Goal: Transaction & Acquisition: Purchase product/service

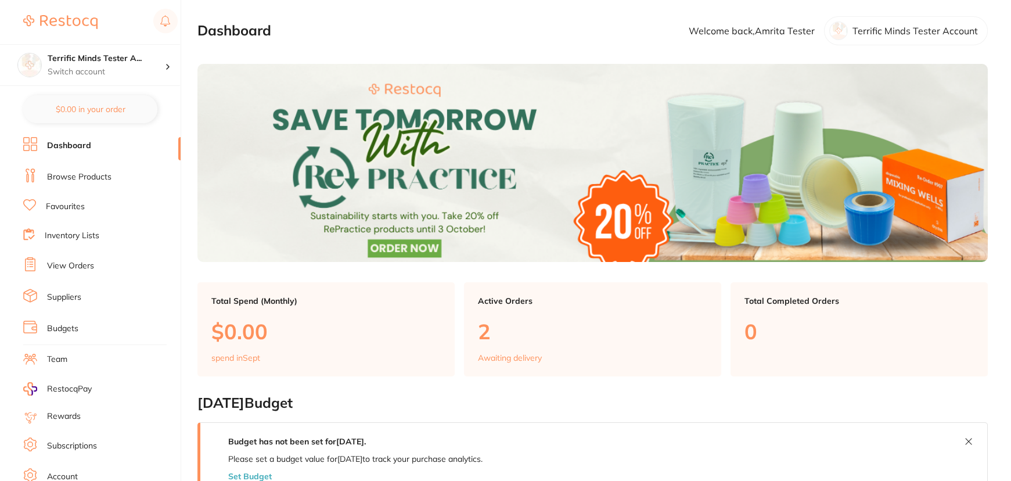
click at [106, 168] on li "Browse Products" at bounding box center [101, 176] width 157 height 17
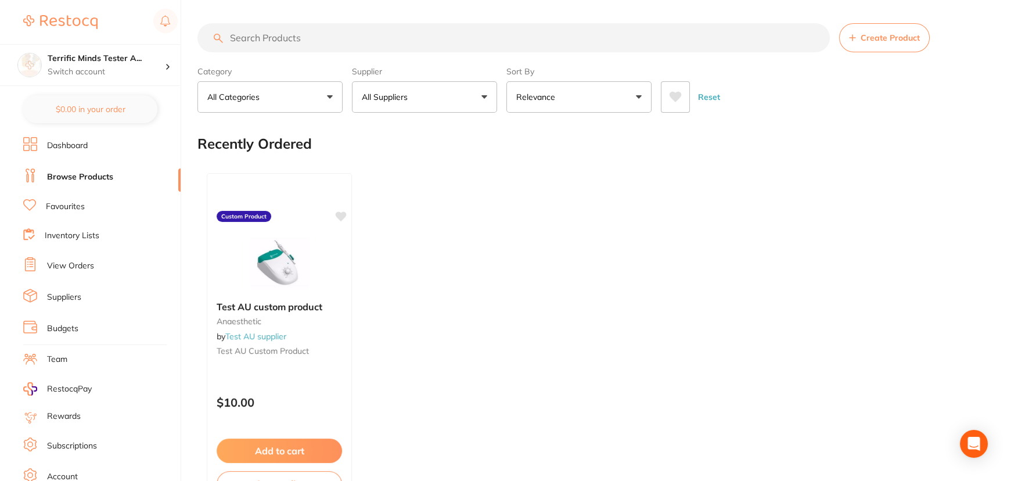
click at [447, 99] on button "All Suppliers" at bounding box center [424, 96] width 145 height 31
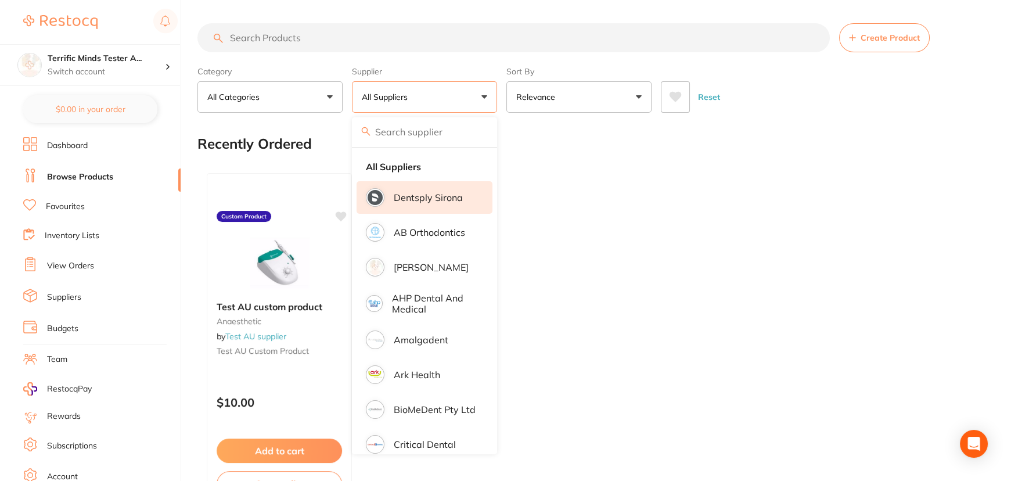
click at [433, 212] on li "Dentsply Sirona" at bounding box center [424, 197] width 136 height 33
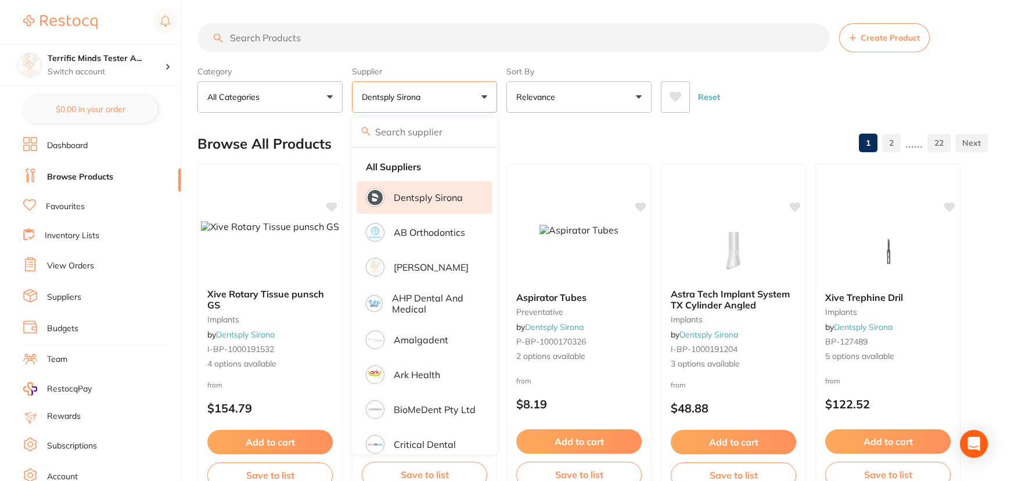
click at [503, 92] on div "Category All Categories All Categories endodontics equipment implants infection…" at bounding box center [592, 87] width 790 height 51
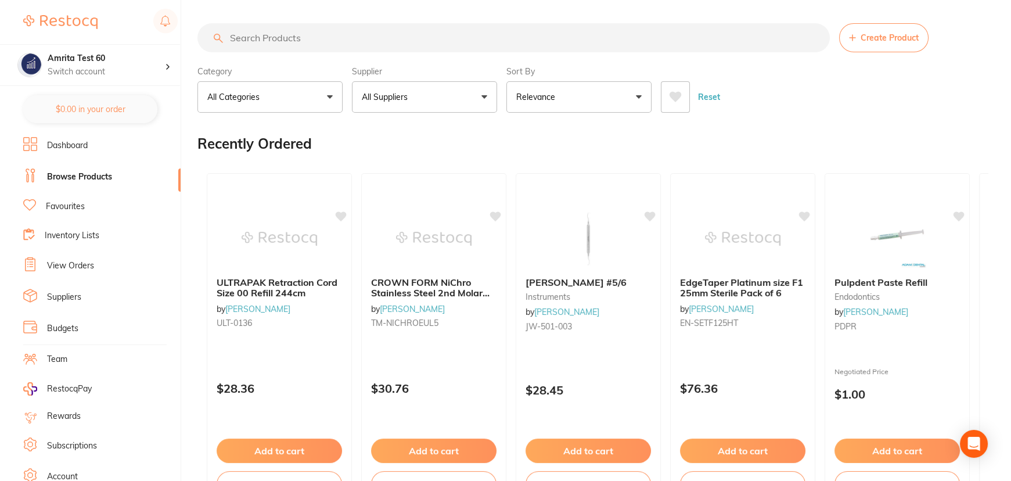
click at [435, 91] on button "All Suppliers" at bounding box center [424, 96] width 145 height 31
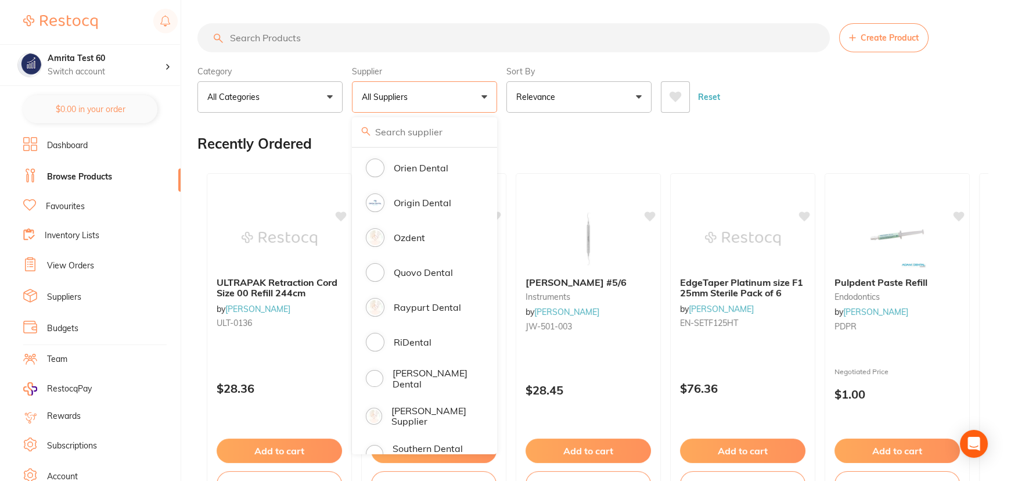
scroll to position [1108, 0]
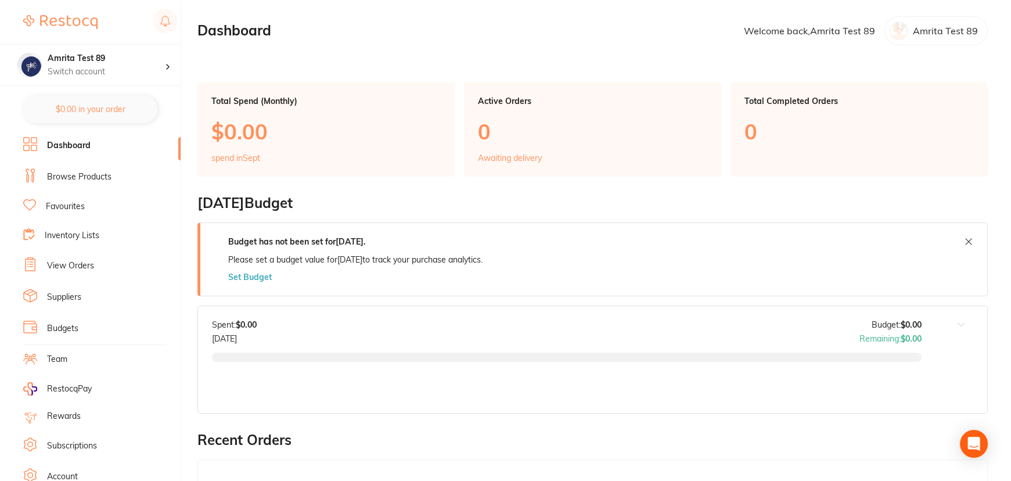
click at [91, 175] on link "Browse Products" at bounding box center [79, 177] width 64 height 12
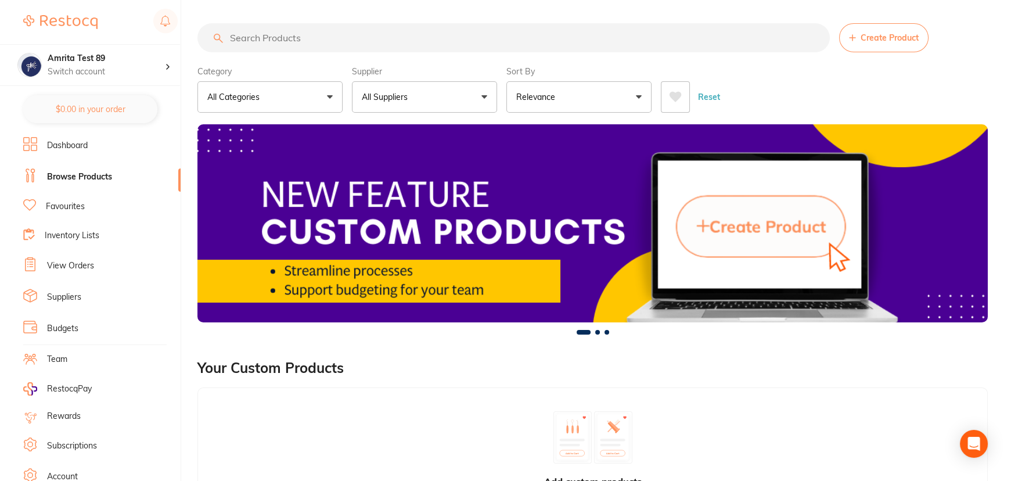
click at [428, 103] on button "All Suppliers" at bounding box center [424, 96] width 145 height 31
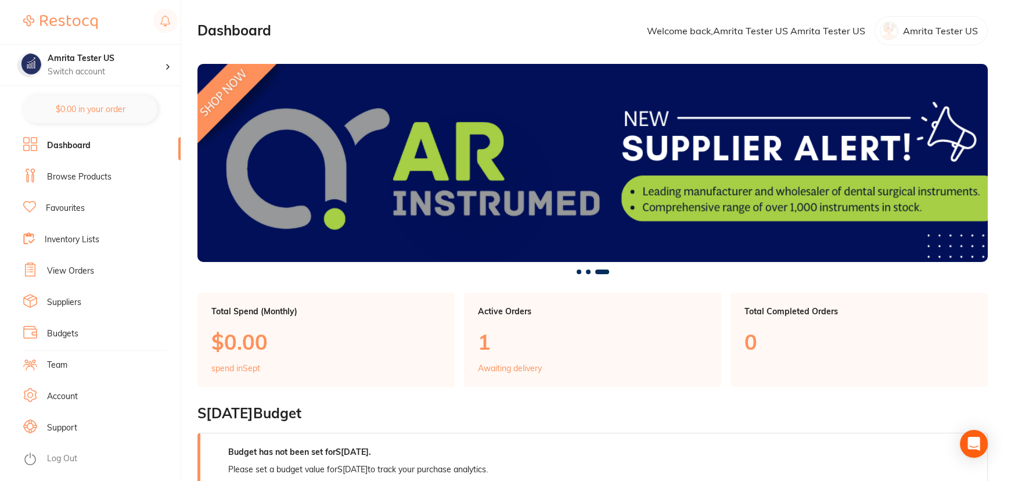
click at [96, 176] on link "Browse Products" at bounding box center [79, 177] width 64 height 12
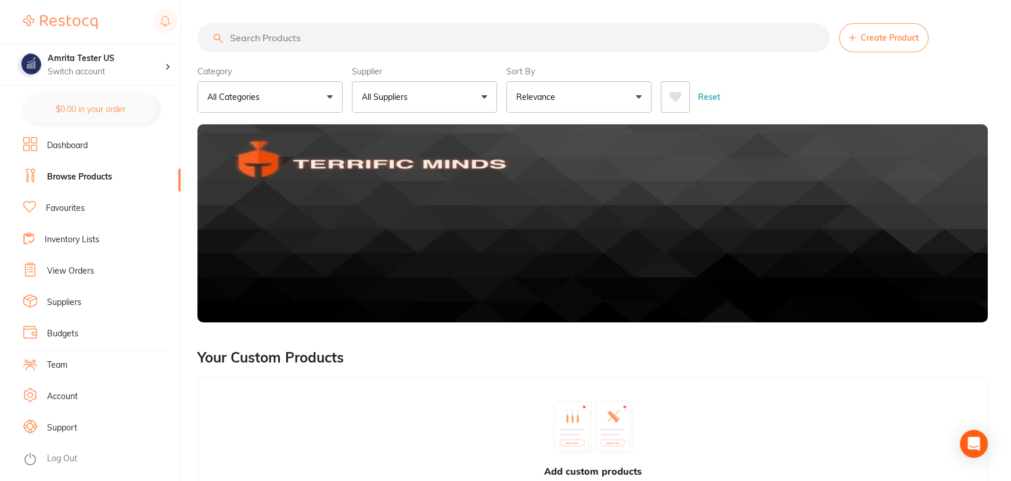
click at [435, 85] on button "All Suppliers" at bounding box center [424, 96] width 145 height 31
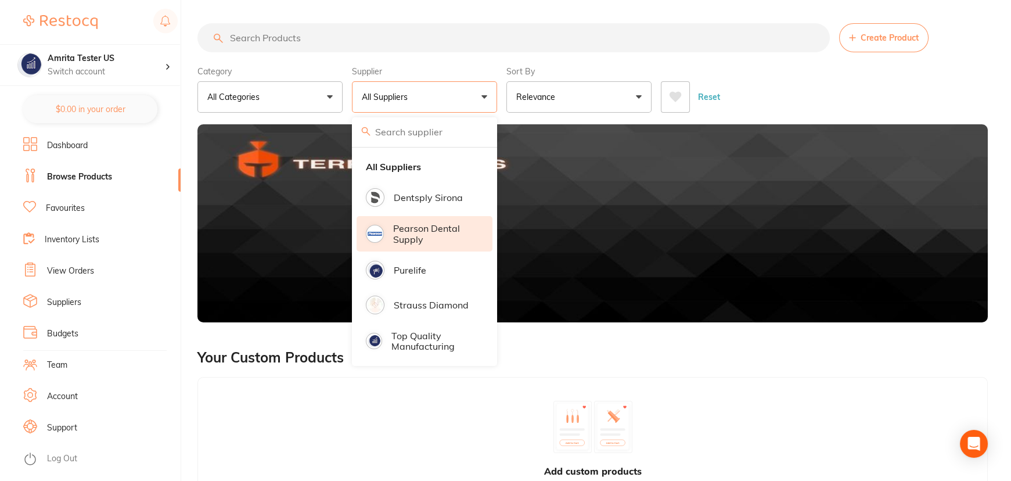
click at [424, 221] on li "Pearson Dental Supply" at bounding box center [424, 233] width 136 height 35
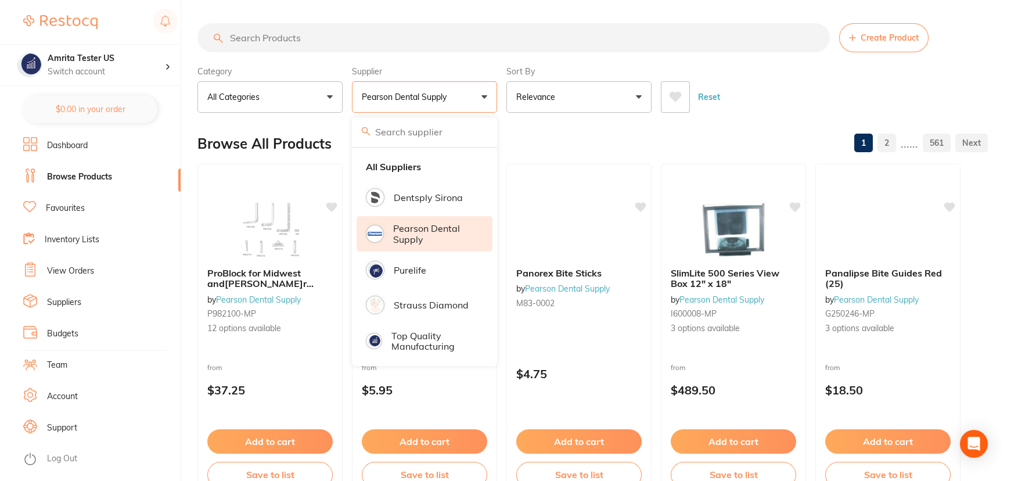
click at [500, 97] on div "Category All Categories All Categories 3D Printing burs disposables endodontics…" at bounding box center [592, 87] width 790 height 51
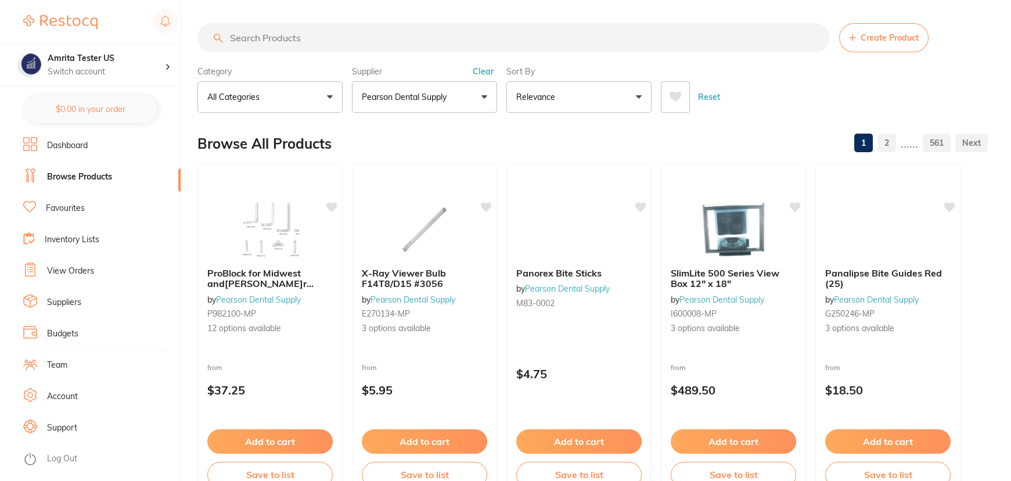
click at [554, 99] on p "Relevance" at bounding box center [538, 97] width 44 height 12
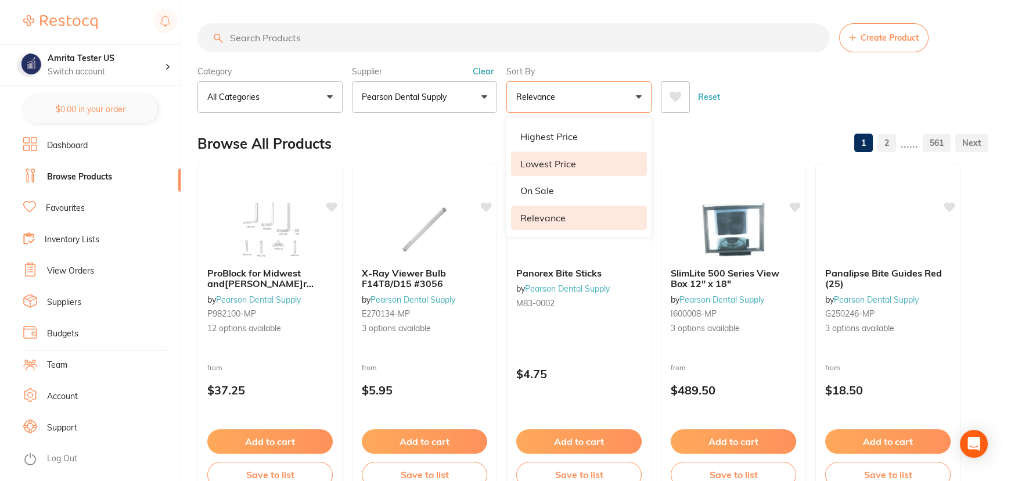
click at [557, 160] on p "Lowest Price" at bounding box center [548, 163] width 56 height 10
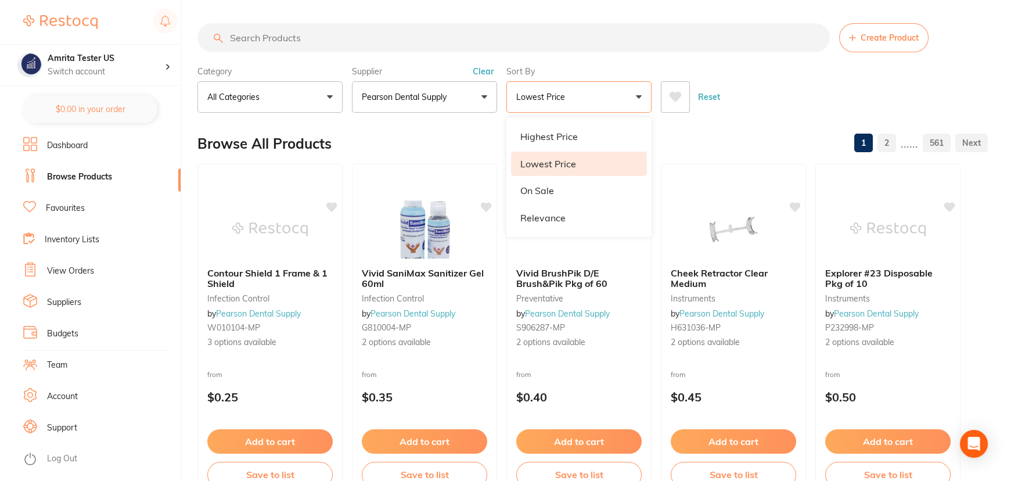
click at [767, 76] on div "Reset" at bounding box center [820, 92] width 318 height 41
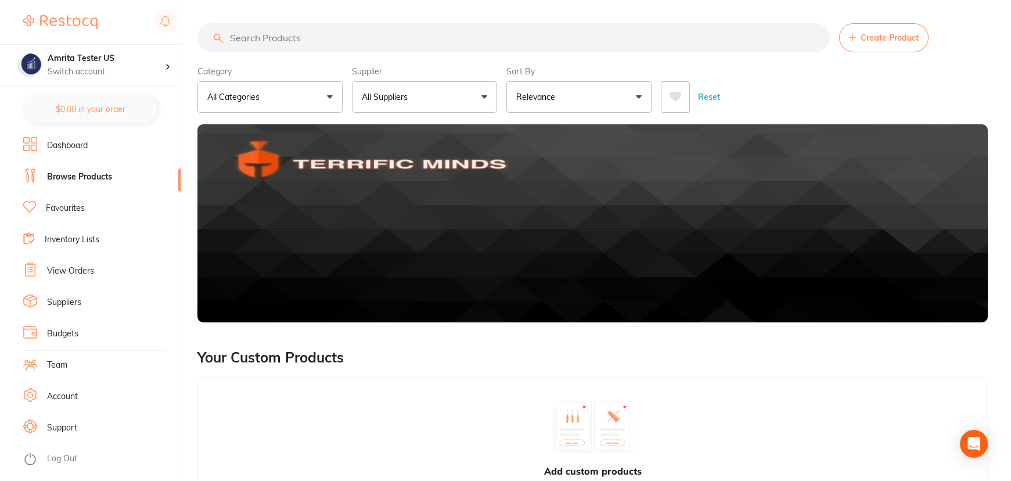
click at [389, 105] on button "All Suppliers" at bounding box center [424, 96] width 145 height 31
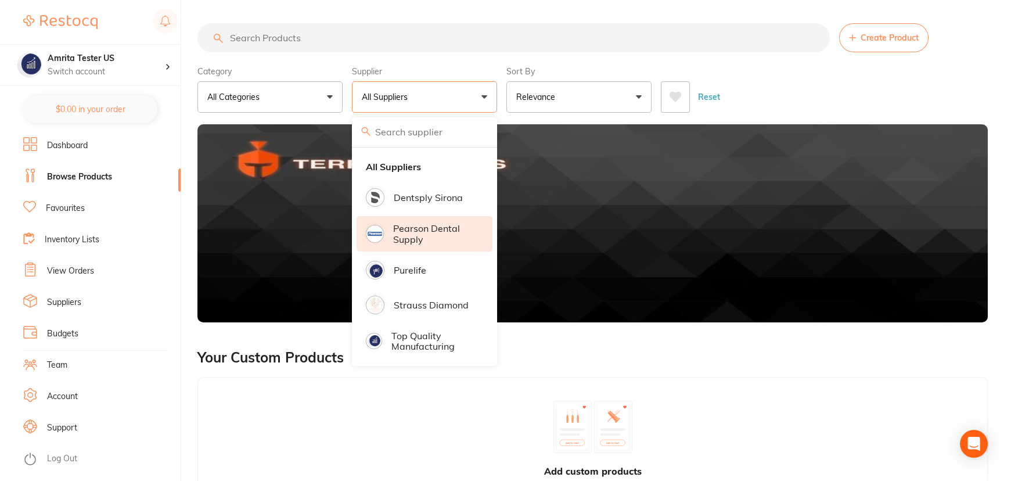
click at [438, 237] on p "Pearson Dental Supply" at bounding box center [434, 233] width 83 height 21
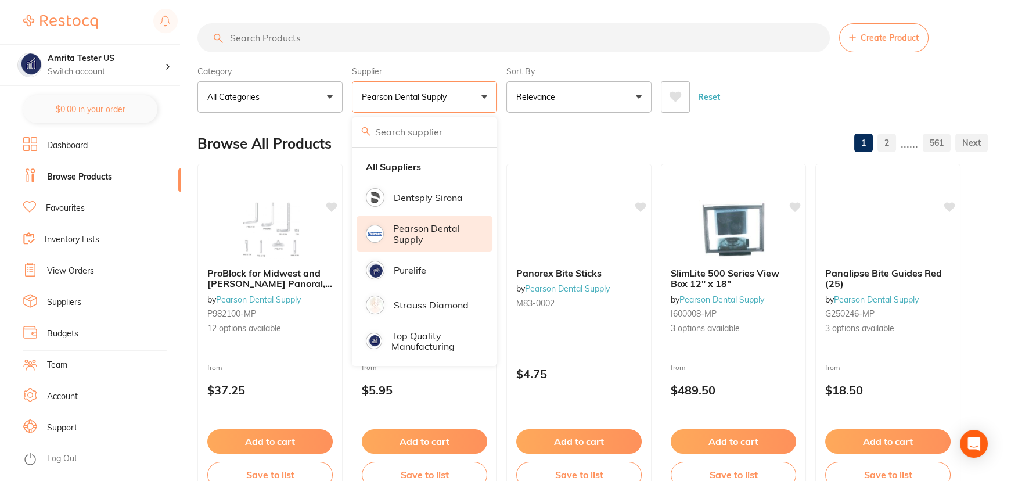
click at [503, 102] on div "Category All Categories All Categories 3D Printing burs disposables endodontics…" at bounding box center [592, 87] width 790 height 51
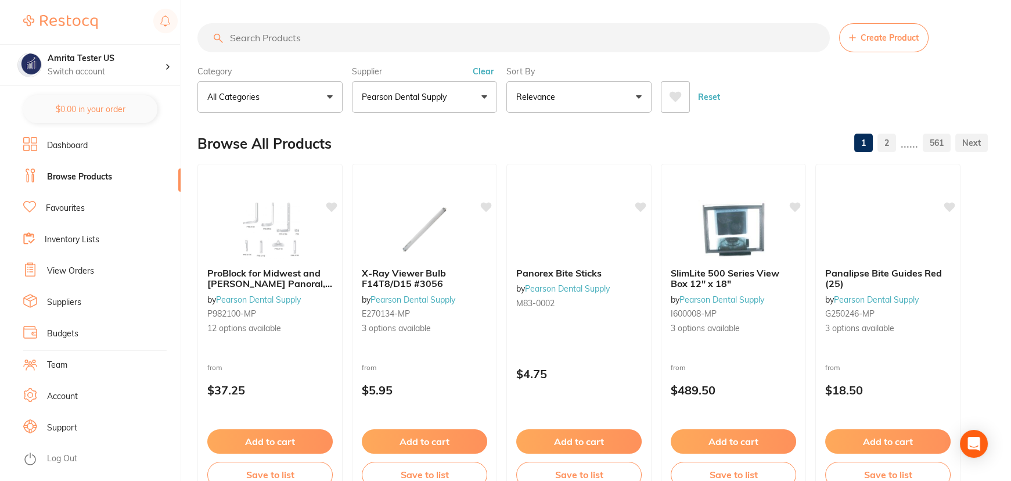
click at [593, 102] on button "Relevance" at bounding box center [578, 96] width 145 height 31
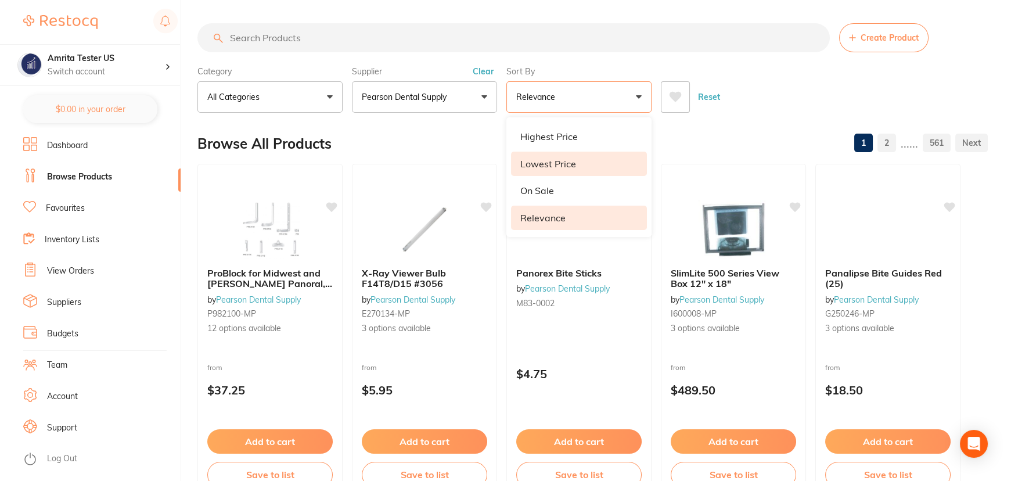
click at [565, 156] on li "Lowest Price" at bounding box center [579, 164] width 136 height 24
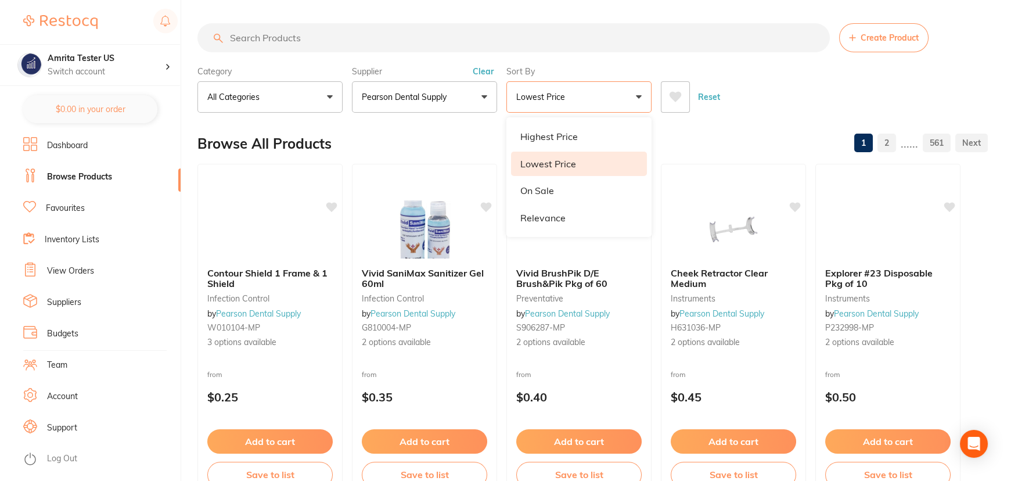
click at [751, 96] on div "Reset" at bounding box center [820, 92] width 318 height 41
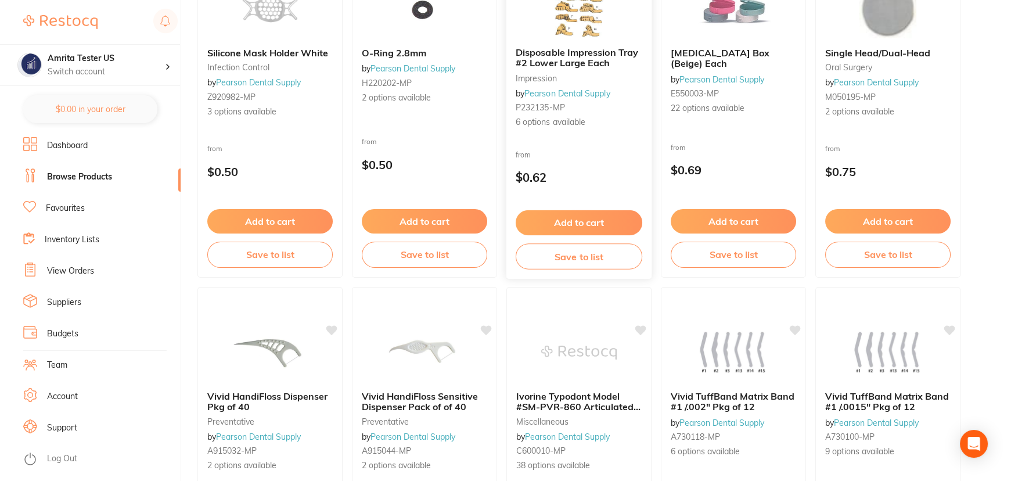
scroll to position [528, 0]
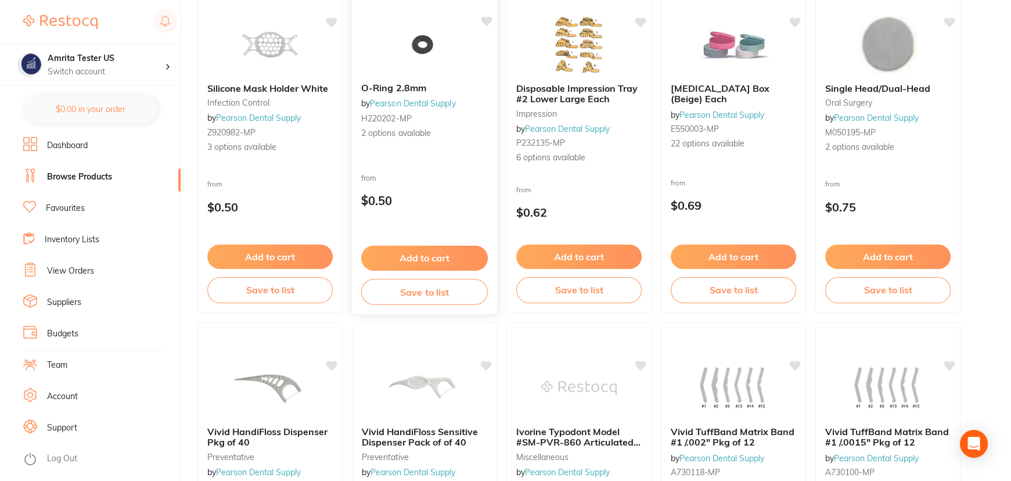
click at [445, 221] on div "O-Ring 2.8mm by Pearson Dental Supply H220202-MP 2 options available from $0.50…" at bounding box center [424, 145] width 147 height 337
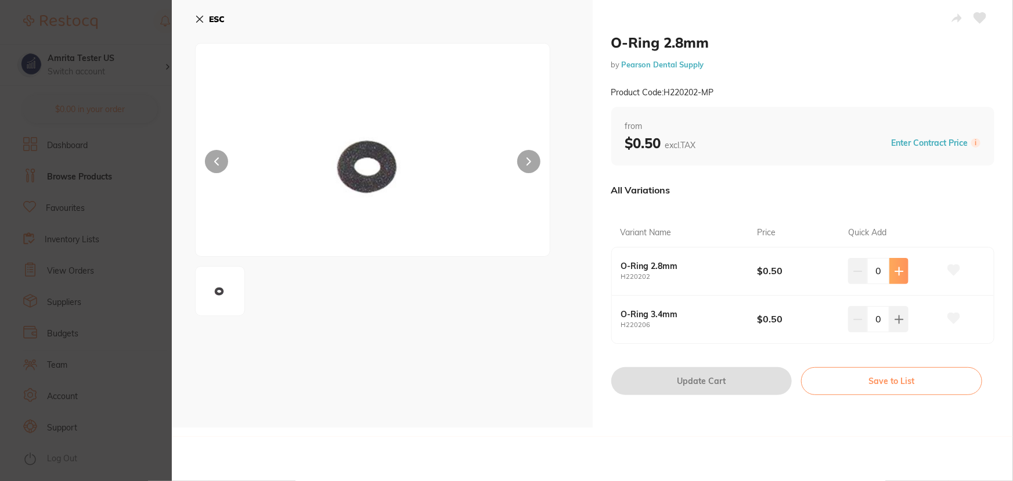
click at [891, 266] on button at bounding box center [898, 271] width 19 height 26
type input "1"
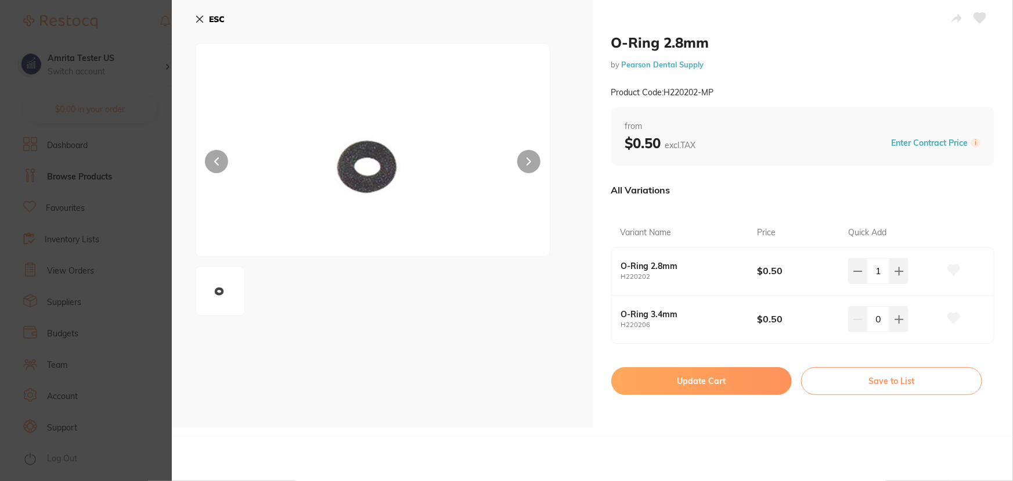
click at [747, 373] on button "Update Cart" at bounding box center [701, 381] width 181 height 28
checkbox input "false"
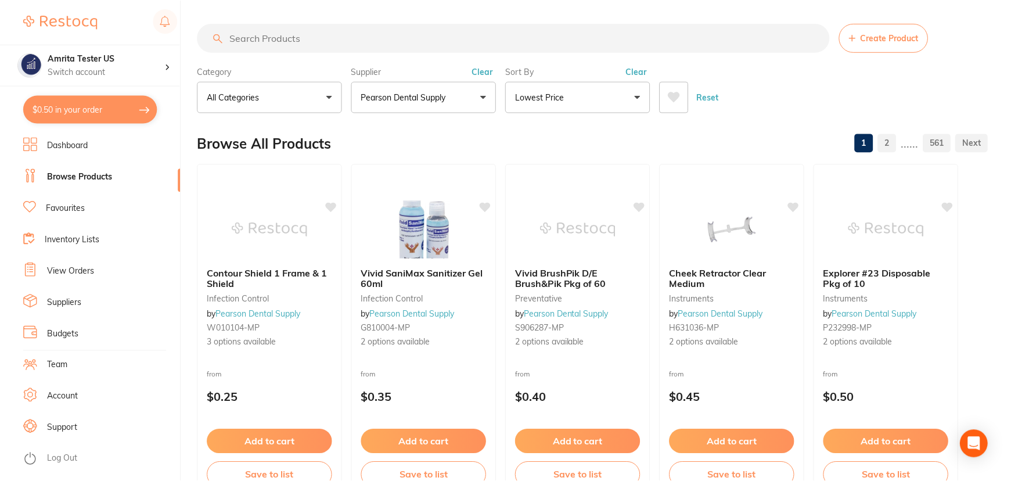
scroll to position [528, 0]
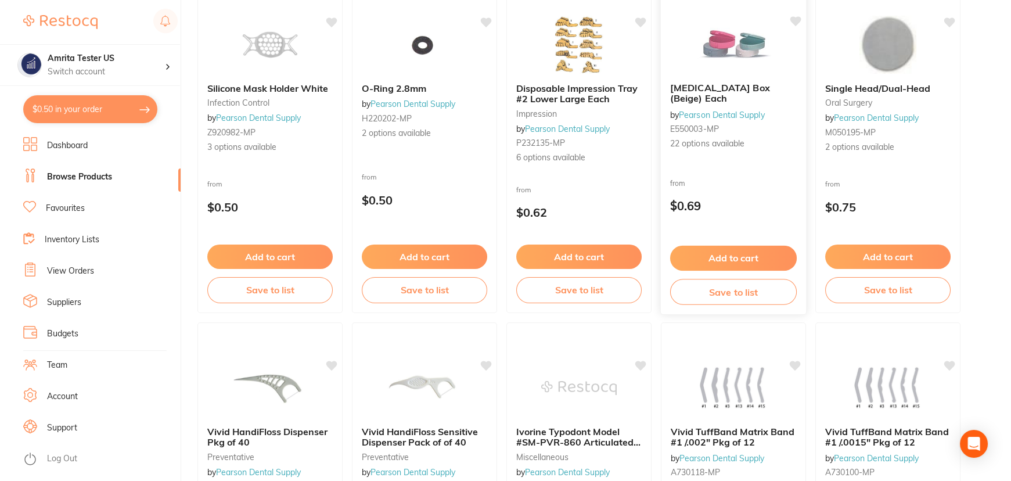
click at [708, 260] on button "Add to cart" at bounding box center [733, 258] width 127 height 25
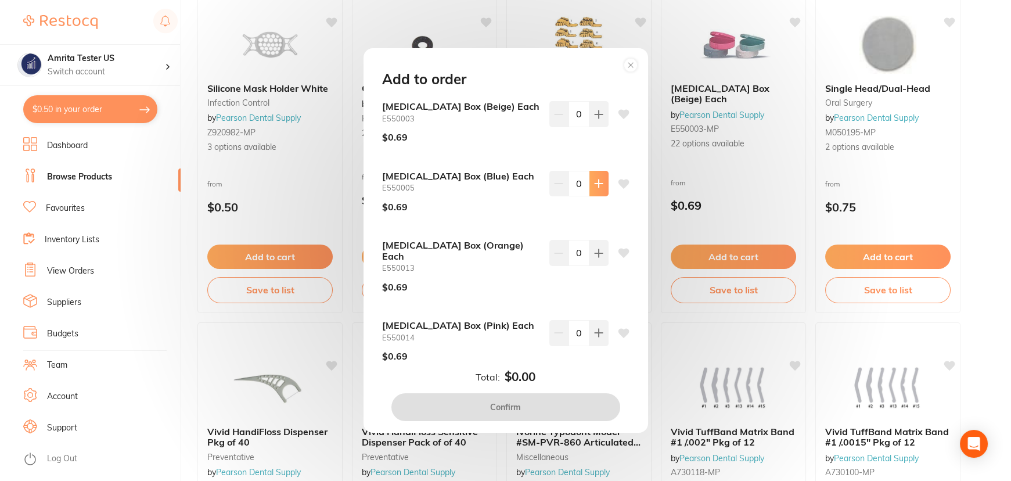
click at [589, 186] on button at bounding box center [598, 184] width 19 height 26
type input "1"
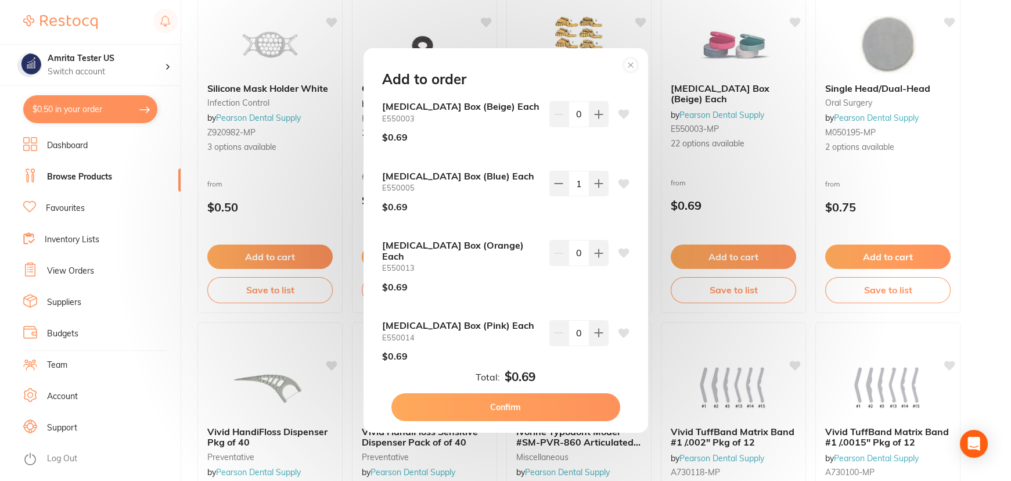
click at [555, 404] on button "Confirm" at bounding box center [505, 407] width 229 height 28
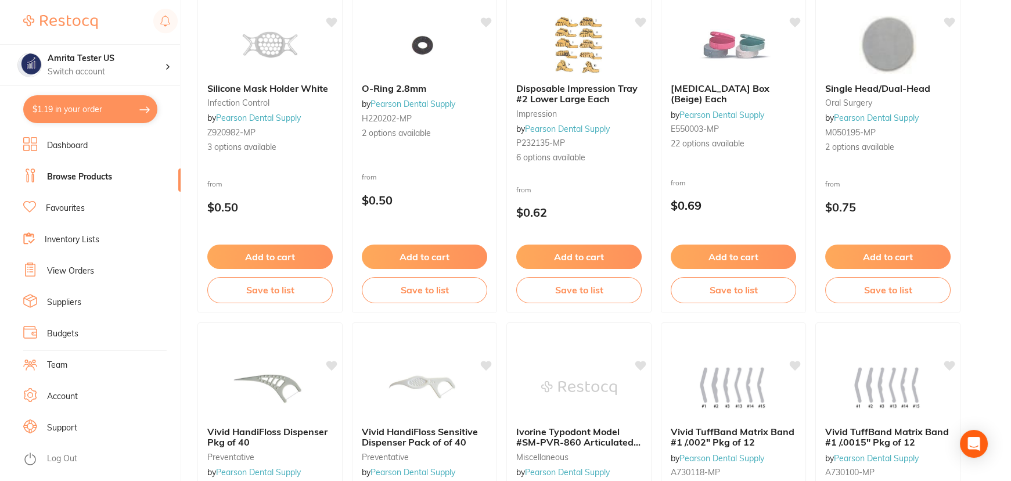
click at [103, 110] on button "$1.19 in your order" at bounding box center [90, 109] width 134 height 28
checkbox input "true"
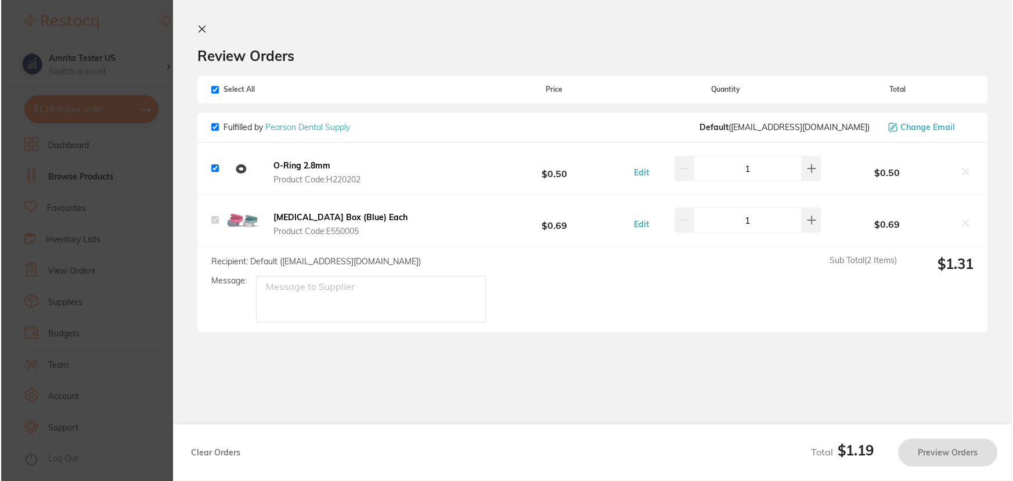
scroll to position [0, 0]
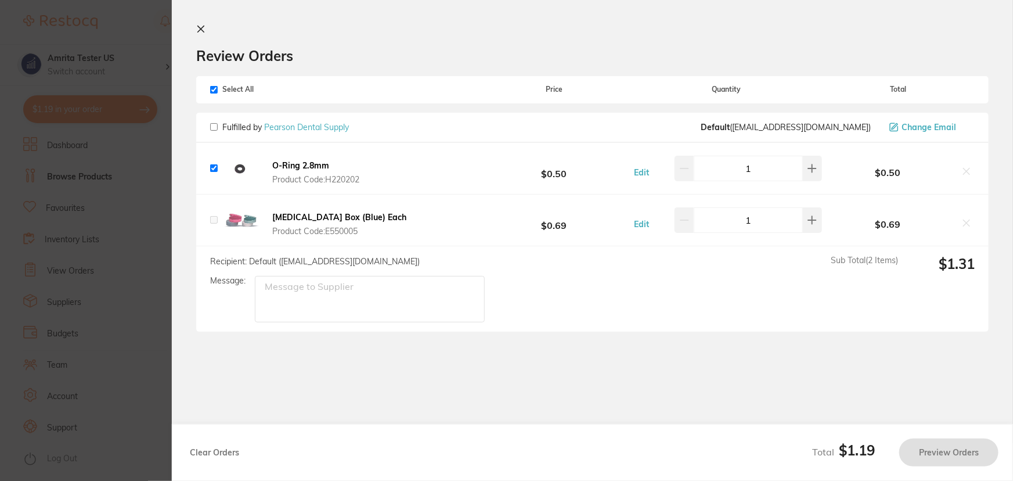
checkbox input "false"
checkbox input "true"
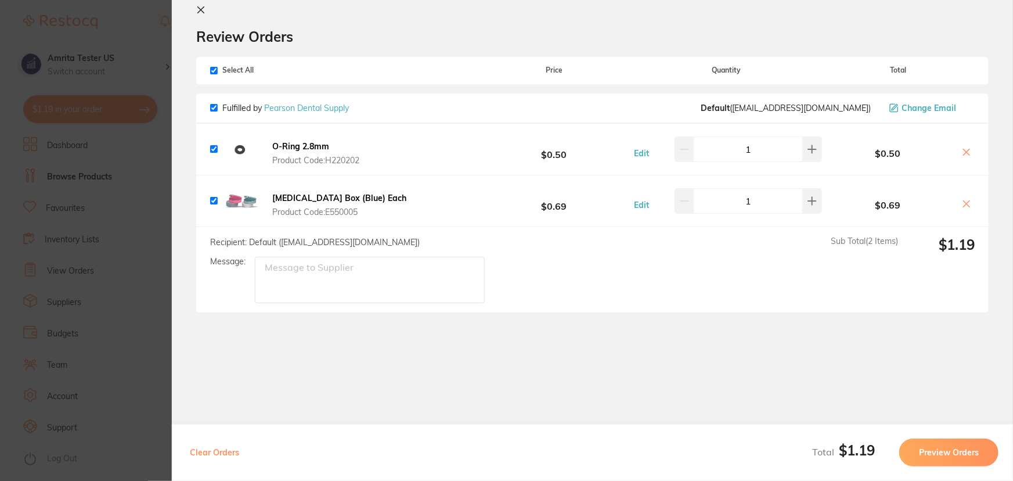
click at [963, 447] on button "Preview Orders" at bounding box center [948, 452] width 99 height 28
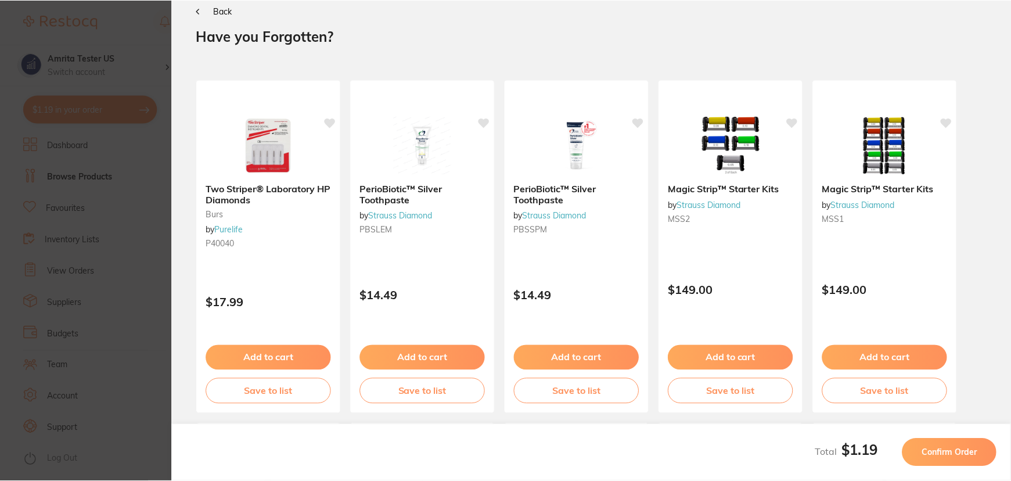
scroll to position [0, 0]
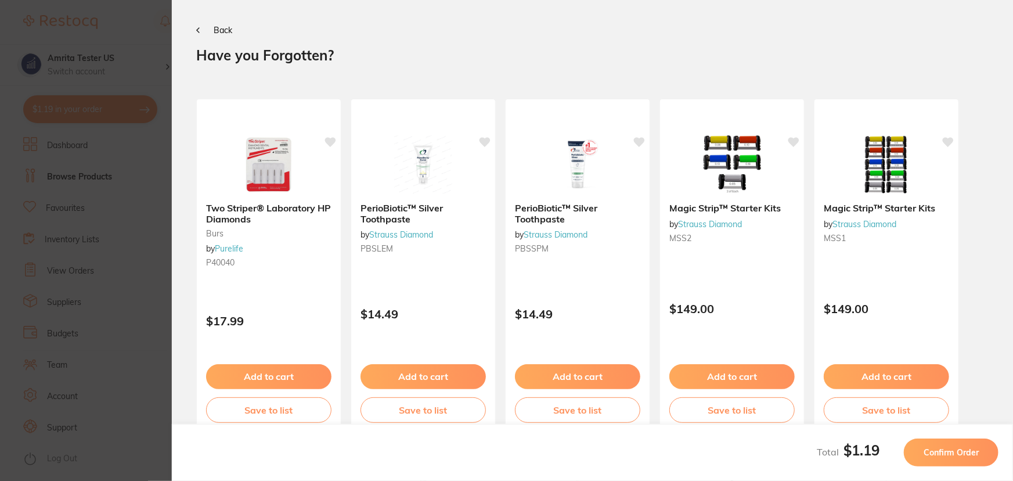
click at [964, 449] on span "Confirm Order" at bounding box center [951, 452] width 55 height 10
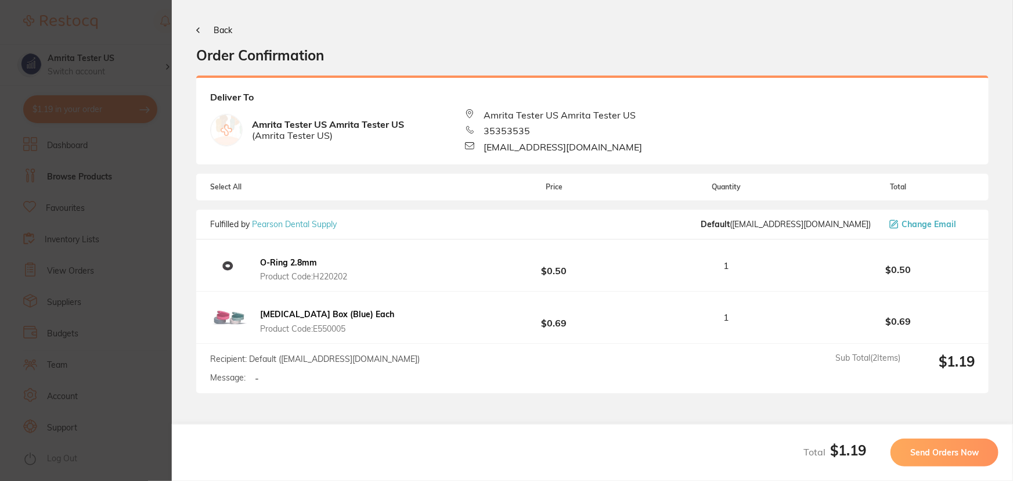
click at [964, 449] on span "Send Orders Now" at bounding box center [944, 452] width 69 height 10
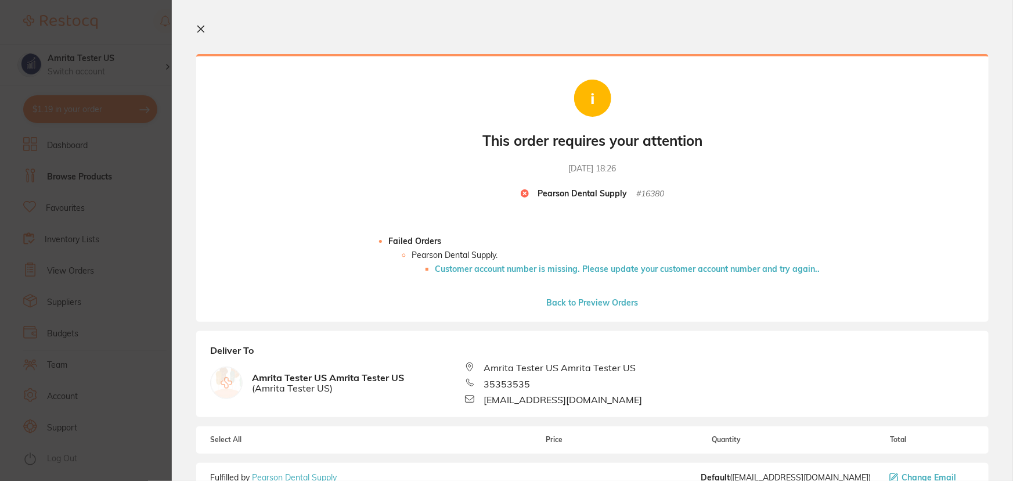
click at [570, 271] on li "Customer account number is missing. Please update your customer account number …" at bounding box center [627, 268] width 385 height 9
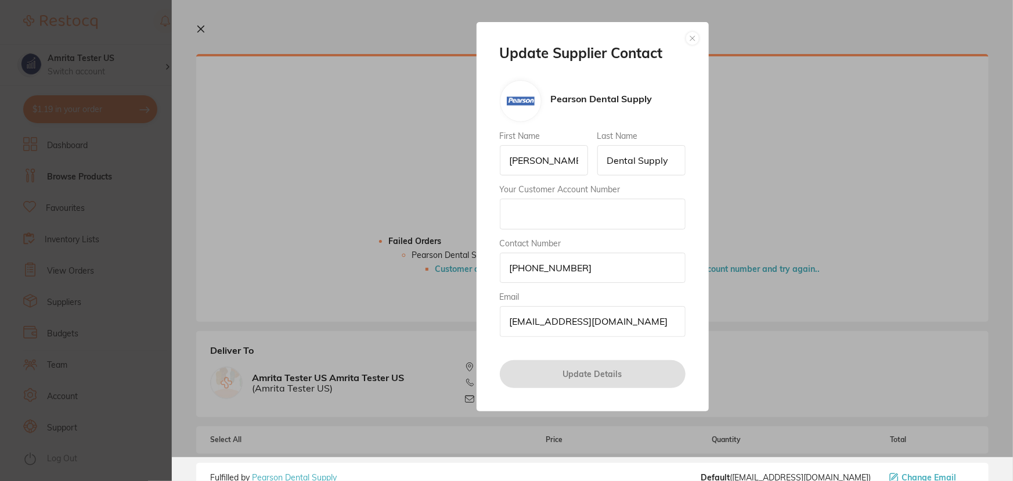
click at [560, 214] on input "Your Customer Account Number" at bounding box center [593, 214] width 186 height 30
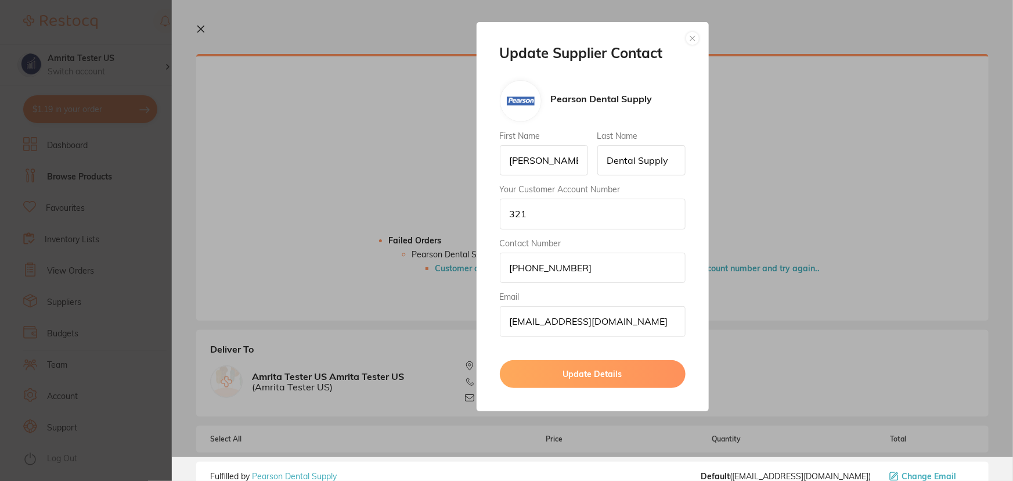
type input "321"
click at [599, 369] on button "Update Details" at bounding box center [593, 374] width 186 height 28
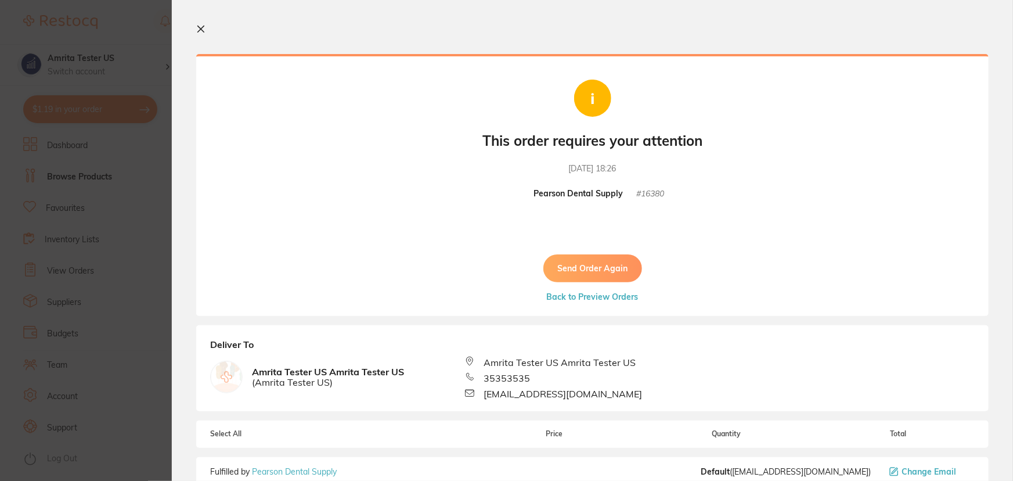
click at [604, 267] on button "Send Order Again" at bounding box center [592, 268] width 99 height 28
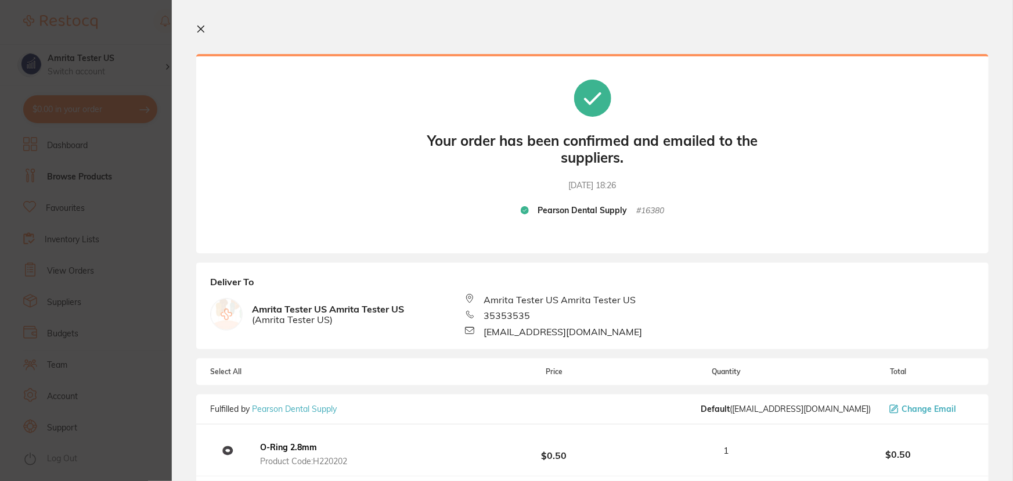
click at [202, 28] on icon at bounding box center [201, 29] width 6 height 6
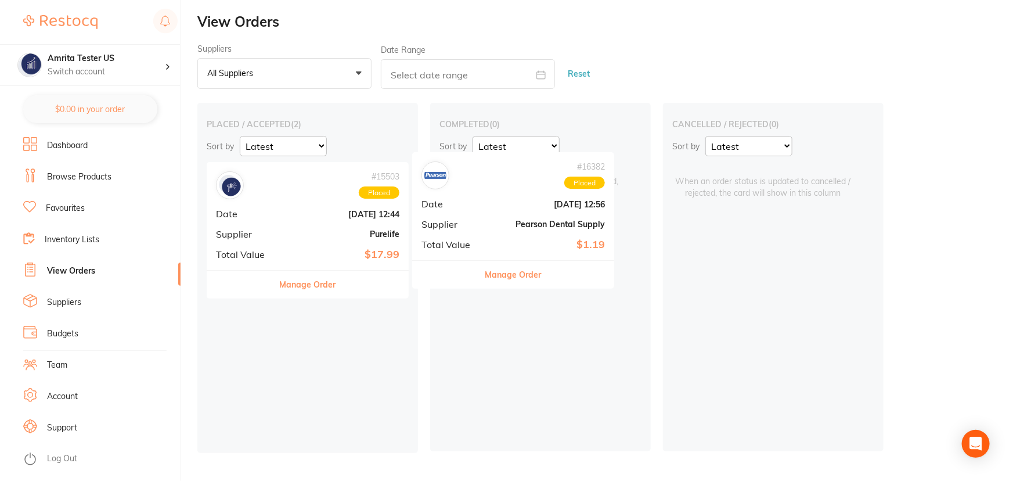
drag, startPoint x: 286, startPoint y: 224, endPoint x: 504, endPoint y: 210, distance: 218.7
click at [504, 210] on div "placed / accepted ( 2 ) Sort by Latest Notification # 16382 Placed Date Sept 23…" at bounding box center [605, 278] width 816 height 350
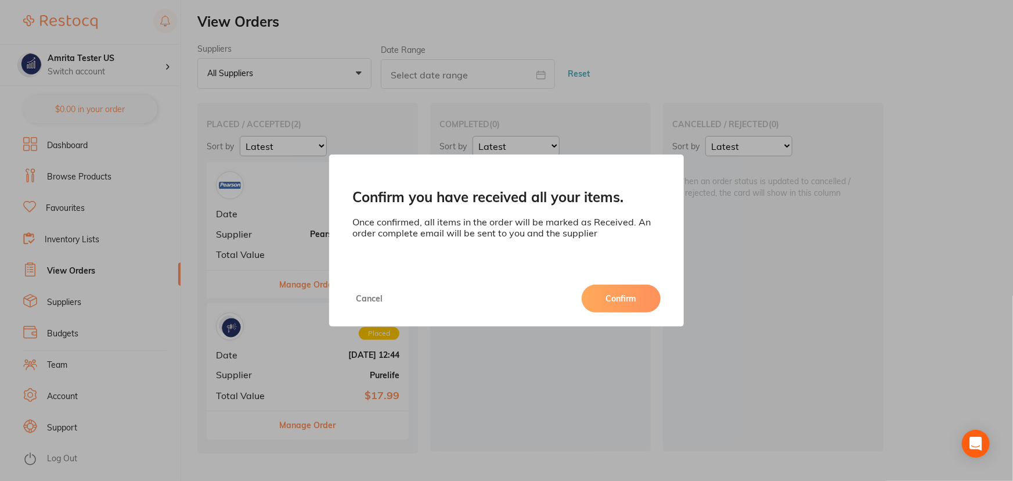
click at [604, 304] on button "Confirm" at bounding box center [621, 298] width 79 height 28
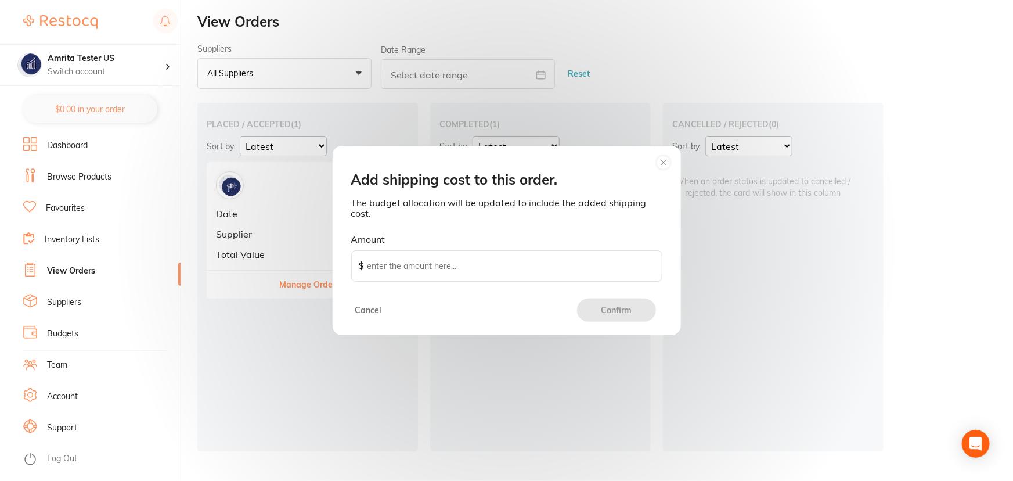
click at [372, 307] on button "Cancel" at bounding box center [369, 309] width 34 height 23
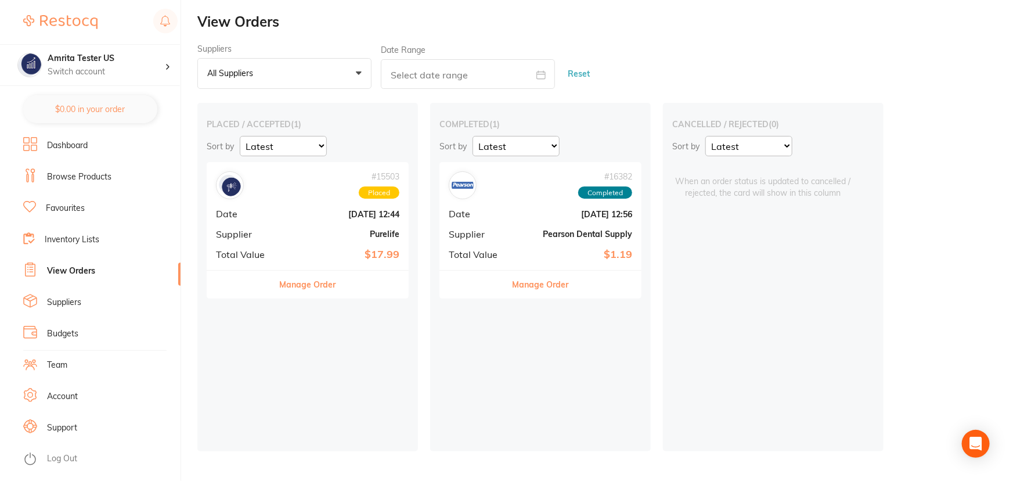
click at [84, 170] on li "Browse Products" at bounding box center [101, 176] width 157 height 17
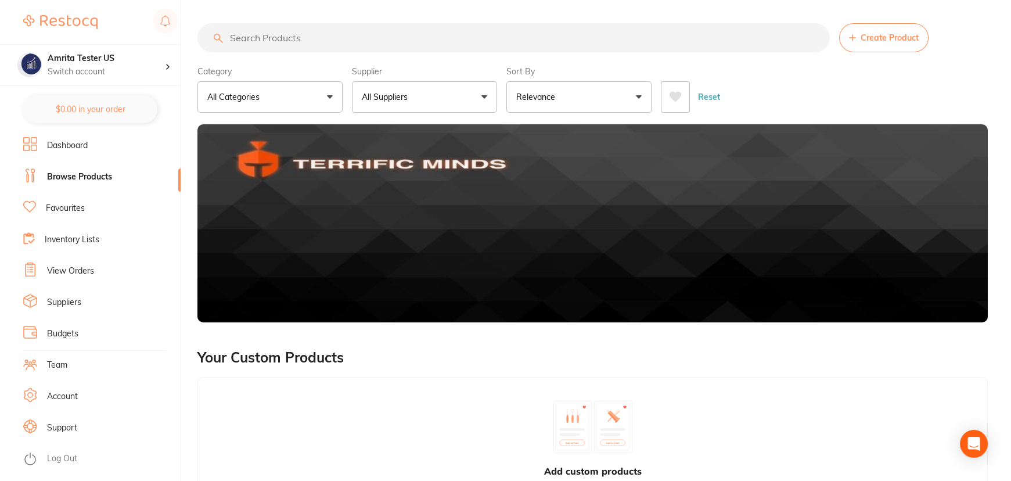
click at [454, 98] on button "All Suppliers" at bounding box center [424, 96] width 145 height 31
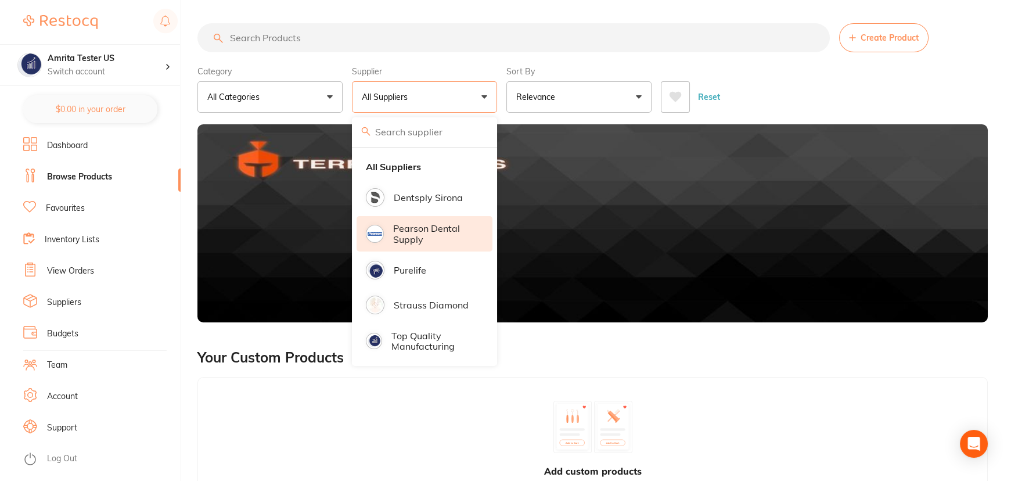
click at [424, 225] on p "Pearson Dental Supply" at bounding box center [434, 233] width 83 height 21
